Goal: Transaction & Acquisition: Purchase product/service

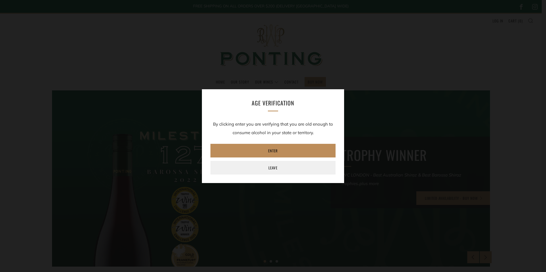
click at [266, 152] on link "Enter" at bounding box center [272, 151] width 125 height 14
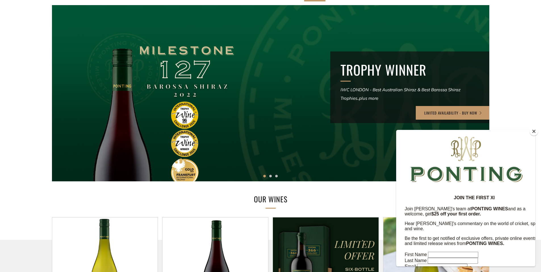
click at [535, 132] on button "Close" at bounding box center [534, 131] width 9 height 9
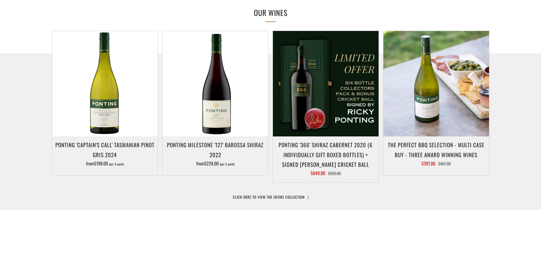
scroll to position [313, 0]
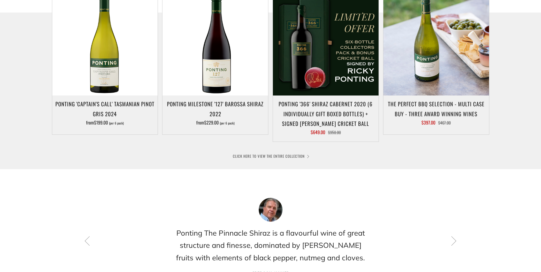
click at [288, 157] on link "CLICK HERE TO VIEW THE ENTIRE COLLECTION" at bounding box center [271, 156] width 76 height 6
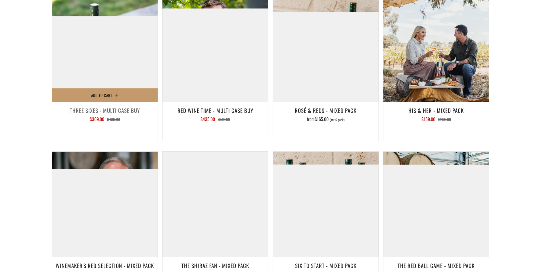
scroll to position [824, 0]
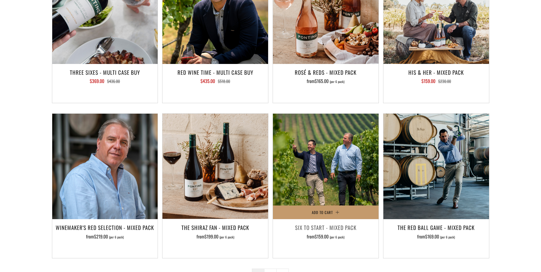
click at [328, 165] on img at bounding box center [326, 167] width 106 height 106
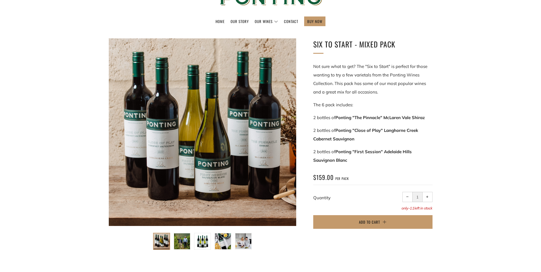
scroll to position [85, 0]
